Goal: Check status: Check status

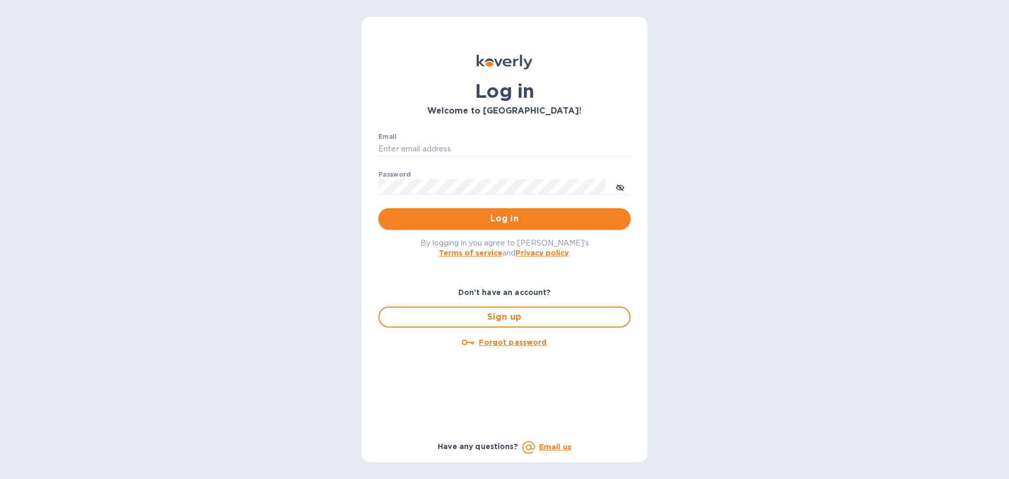
type input "[EMAIL_ADDRESS][DOMAIN_NAME]"
click at [414, 220] on span "Log in" at bounding box center [504, 218] width 235 height 13
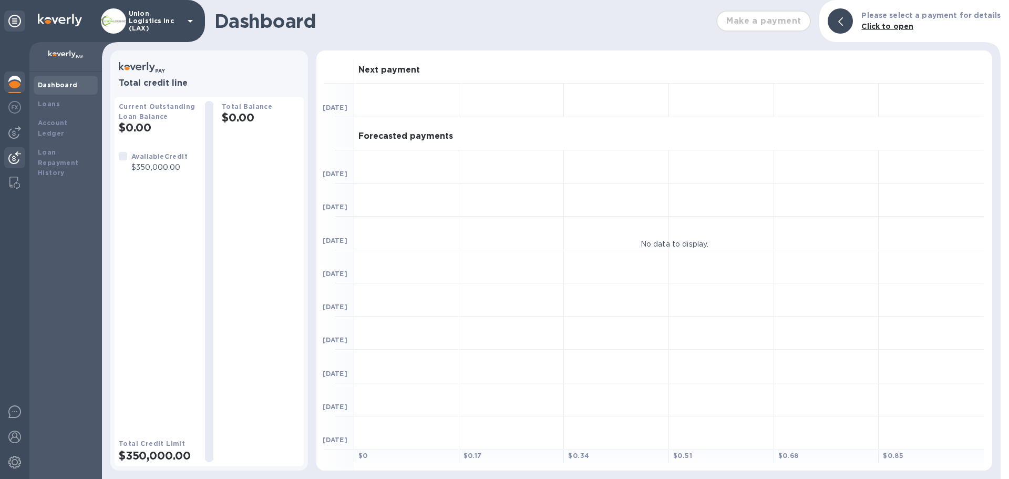
click at [14, 154] on img at bounding box center [14, 157] width 13 height 13
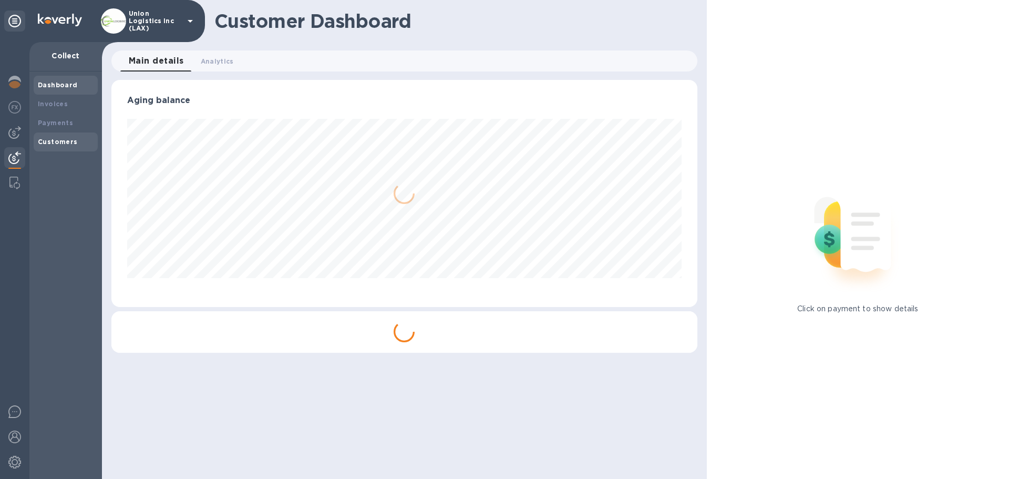
scroll to position [227, 585]
click at [63, 123] on b "Payments" at bounding box center [55, 123] width 35 height 8
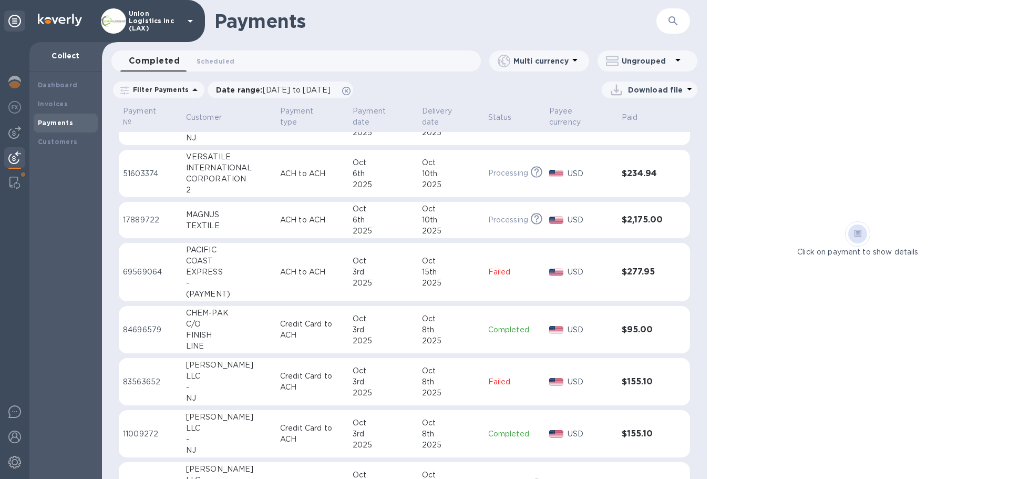
scroll to position [53, 0]
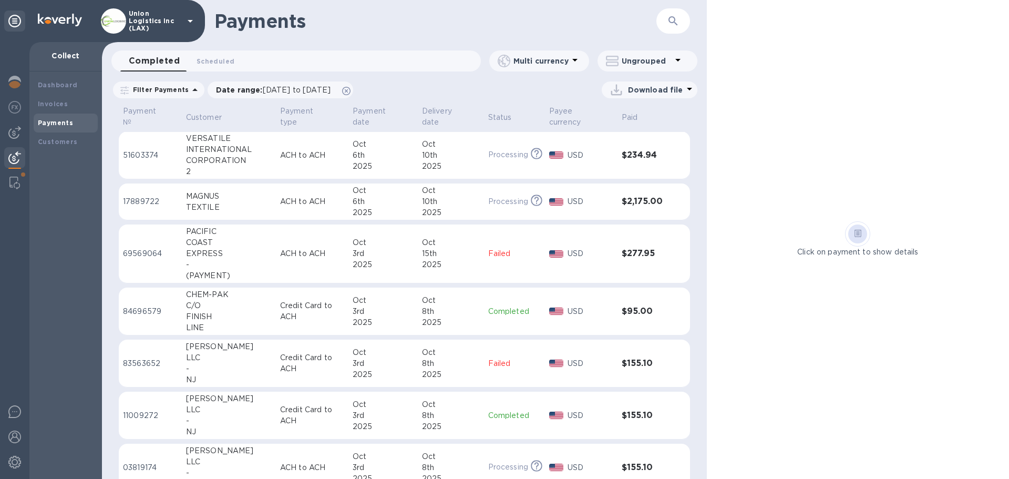
click at [374, 251] on div "3rd" at bounding box center [383, 253] width 61 height 11
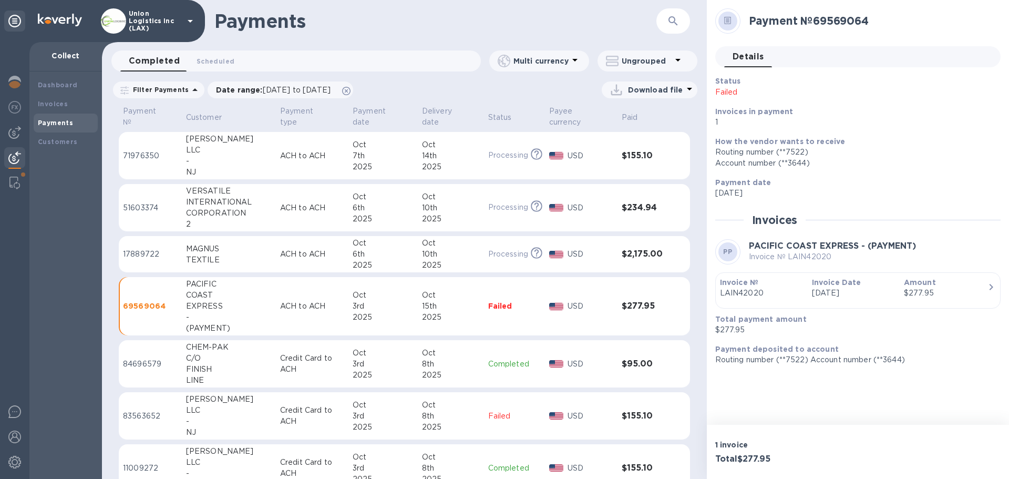
click at [358, 160] on div "7th" at bounding box center [383, 155] width 61 height 11
